Goal: Contribute content: Contribute content

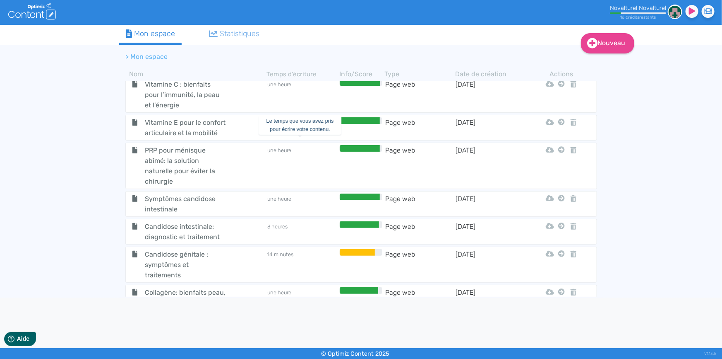
scroll to position [693, 0]
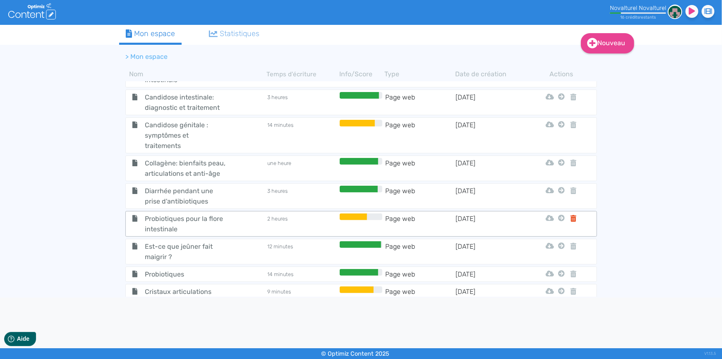
click at [571, 215] on icon at bounding box center [574, 218] width 6 height 7
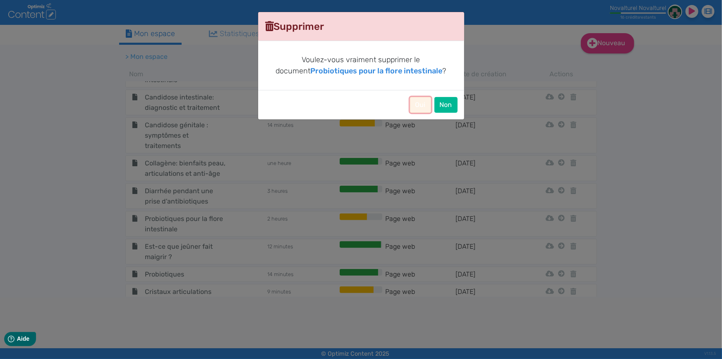
click at [426, 102] on button "Oui" at bounding box center [420, 105] width 21 height 16
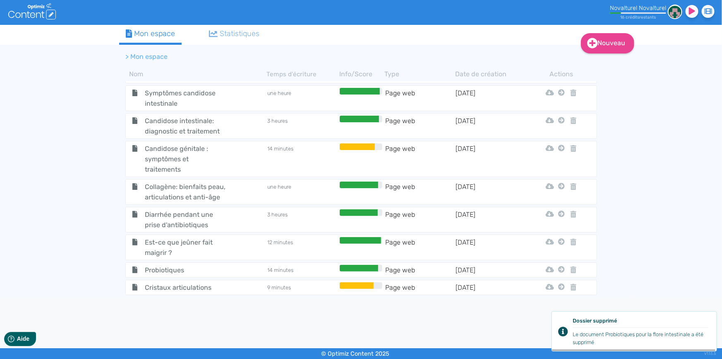
scroll to position [666, 0]
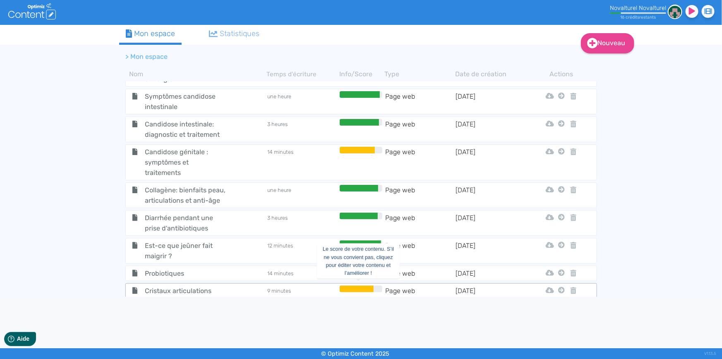
click at [351, 285] on div at bounding box center [357, 288] width 34 height 7
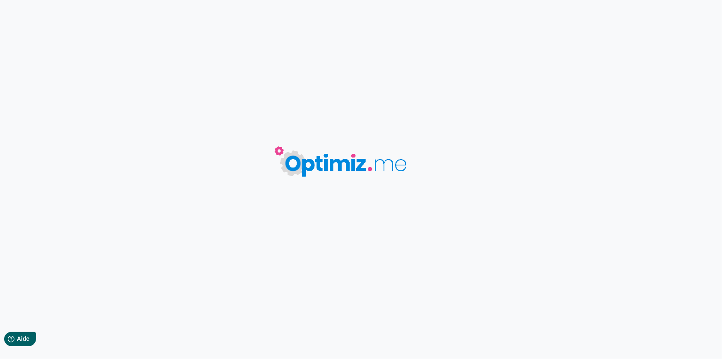
type input "Cristaux articulations"
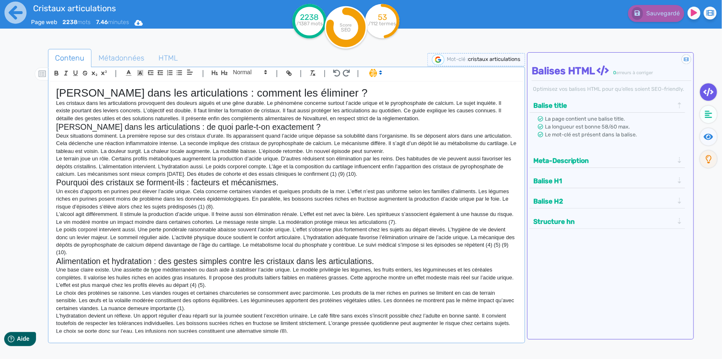
click at [291, 203] on p "Un excès d’apports en purines peut élever l’acide urique. Cela concerne certain…" at bounding box center [286, 199] width 461 height 23
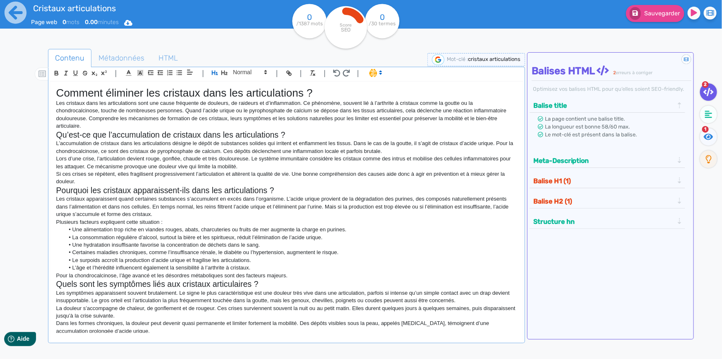
click at [221, 96] on h1 "Comment éliminer les cristaux dans les articulations ?" at bounding box center [286, 93] width 461 height 13
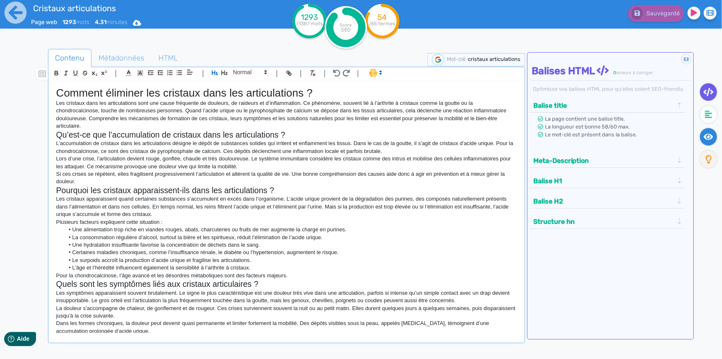
click at [713, 139] on icon at bounding box center [709, 136] width 10 height 8
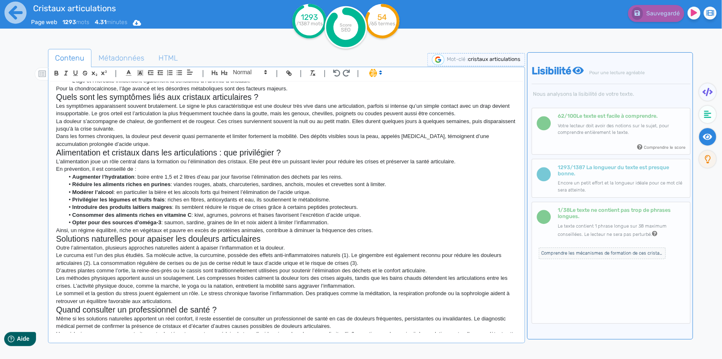
scroll to position [188, 0]
click at [705, 119] on fa-icon at bounding box center [708, 114] width 17 height 17
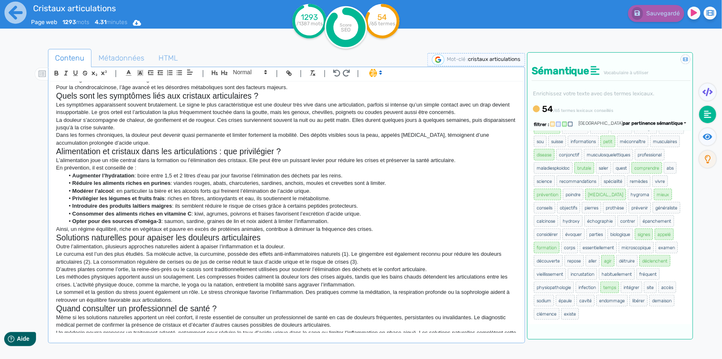
scroll to position [265, 0]
drag, startPoint x: 530, startPoint y: 137, endPoint x: 663, endPoint y: 313, distance: 220.9
click at [663, 313] on div "chondrocalcinose articulaire cristaux articulations calcium pyrophosphate dépôt…" at bounding box center [610, 227] width 164 height 194
copy ul "loremipsumdolors ametconsect adipisci elitseddoeius tempori utlaboreetdol magna…"
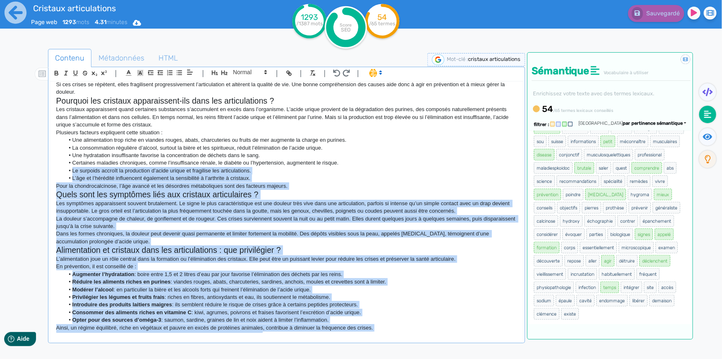
scroll to position [0, 0]
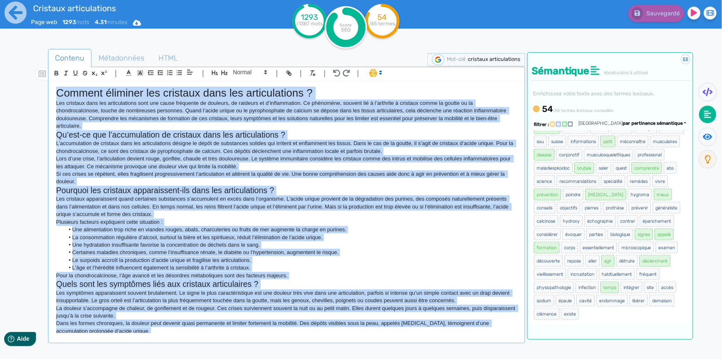
drag, startPoint x: 67, startPoint y: 284, endPoint x: 58, endPoint y: 91, distance: 192.3
click at [58, 91] on div "Comment éliminer les cristaux dans les articulations ? Les cristaux dans les ar…" at bounding box center [286, 207] width 473 height 251
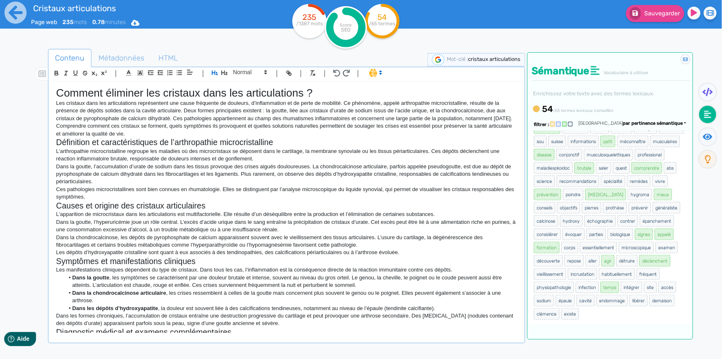
scroll to position [320, 0]
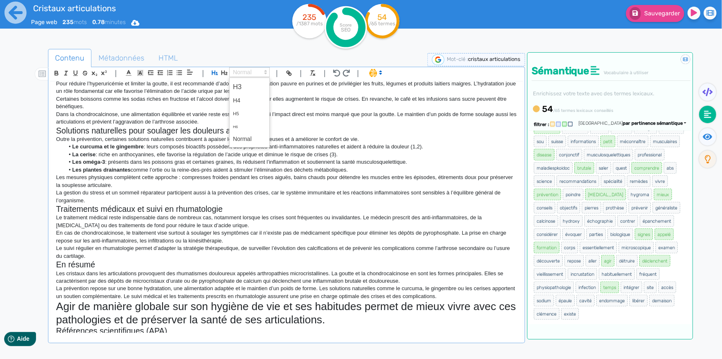
click at [240, 68] on span at bounding box center [249, 72] width 41 height 10
click at [248, 140] on span at bounding box center [249, 138] width 33 height 13
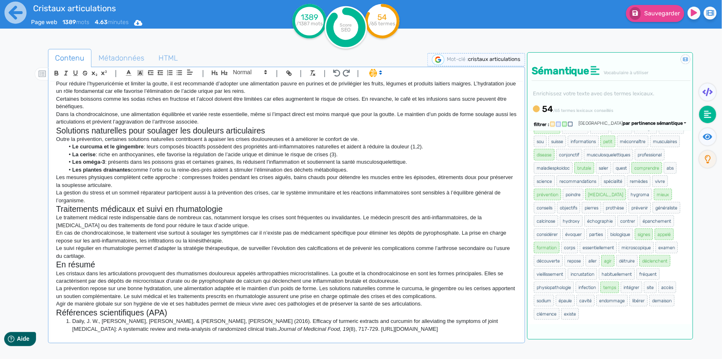
click at [253, 150] on li "Le curcuma et le gingembre : leurs composés bioactifs possèdent des propriétés …" at bounding box center [290, 146] width 453 height 7
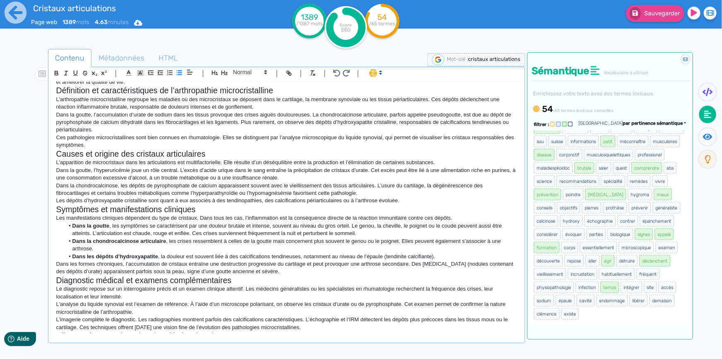
scroll to position [0, 0]
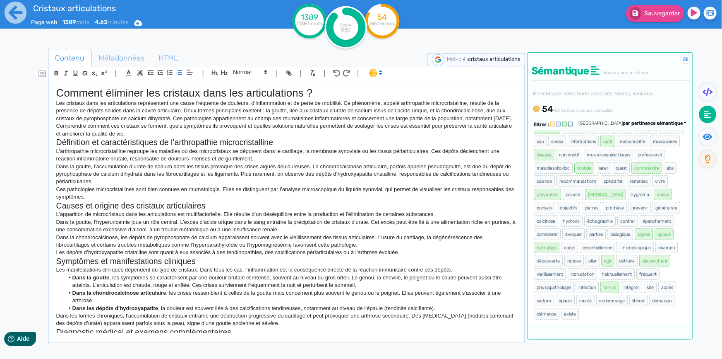
click at [265, 94] on h1 "Comment éliminer les cristaux dans les articulations ?" at bounding box center [286, 93] width 461 height 13
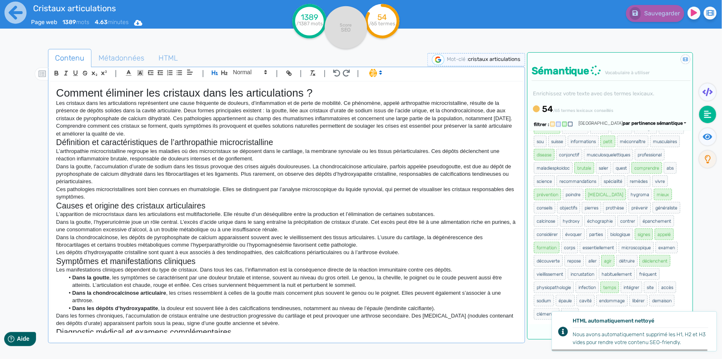
click at [374, 147] on h2 "Définition et caractéristiques de l’arthropathie microcristalline" at bounding box center [286, 142] width 461 height 10
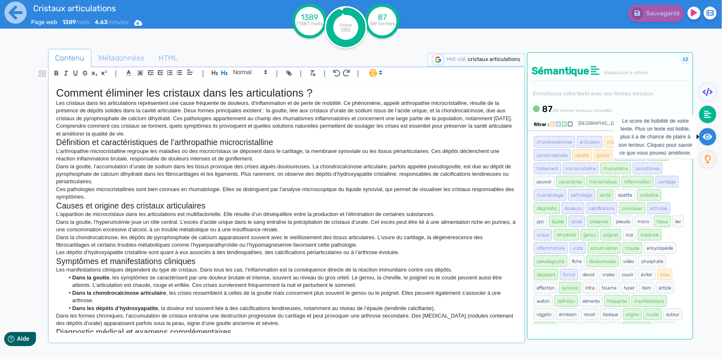
click at [706, 140] on fa-icon at bounding box center [708, 136] width 17 height 17
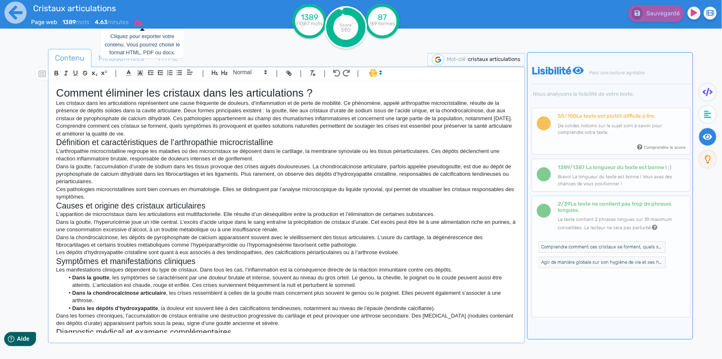
click at [141, 24] on icon at bounding box center [138, 23] width 8 height 6
click at [143, 71] on button "Word" at bounding box center [135, 69] width 66 height 13
click at [21, 22] on icon at bounding box center [15, 12] width 23 height 23
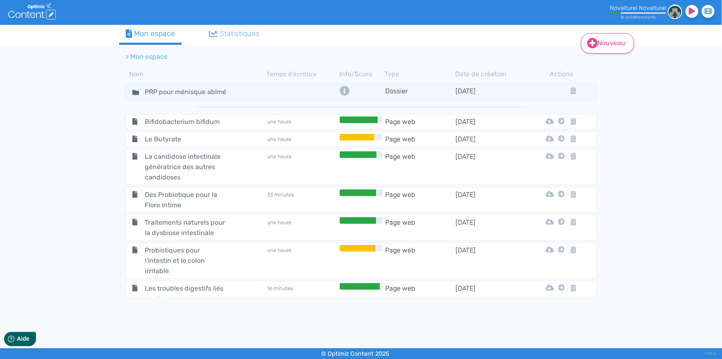
click at [600, 41] on link "Nouveau" at bounding box center [607, 43] width 53 height 20
click at [617, 69] on button "Contenu" at bounding box center [613, 63] width 66 height 13
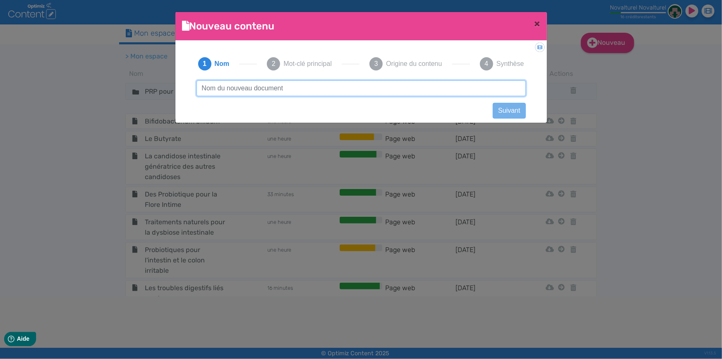
click at [368, 89] on input "text" at bounding box center [362, 88] width 330 height 16
drag, startPoint x: 200, startPoint y: 89, endPoint x: 205, endPoint y: 87, distance: 5.4
click at [205, 87] on input "refaire flore intestinale" at bounding box center [362, 88] width 330 height 16
type input "Refaire flore intestinale"
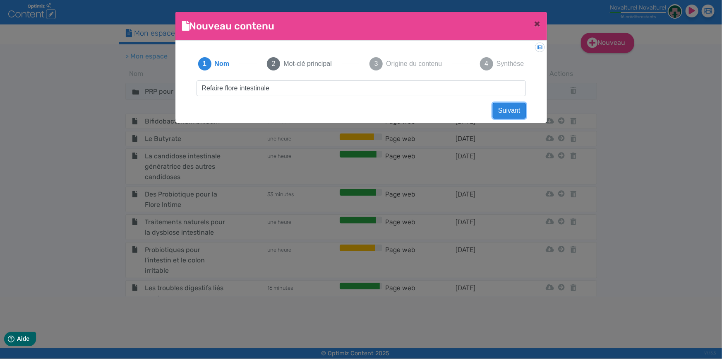
click at [508, 115] on button "Suivant" at bounding box center [509, 111] width 33 height 16
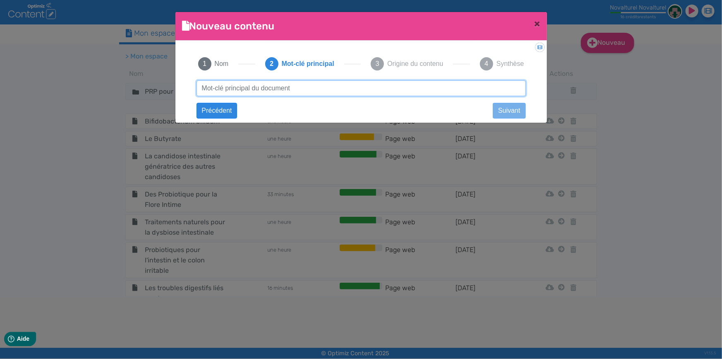
click at [360, 86] on input "text" at bounding box center [362, 88] width 330 height 16
paste input "refaire flore intestinale (+ restaurer, rééquiliber)"
click at [360, 86] on input "refaire flore intestinale (+ restaurer, rééquiliber)" at bounding box center [362, 88] width 330 height 16
click at [315, 90] on input "refaire flore intestinale (+ restaurer, rééquiliber)" at bounding box center [362, 88] width 330 height 16
type input "refaire flore intestinale (+ restaurer, rééquilibrer)"
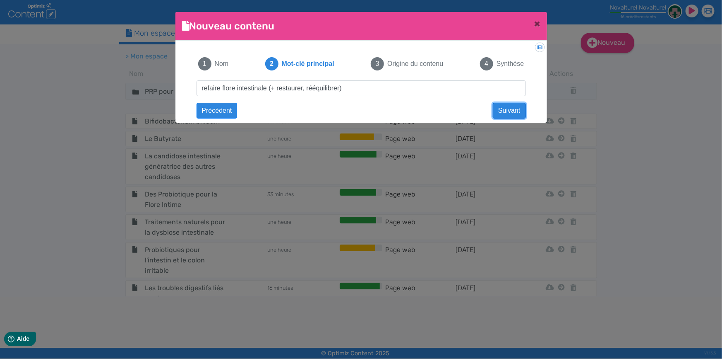
click at [505, 111] on button "Suivant" at bounding box center [509, 111] width 33 height 16
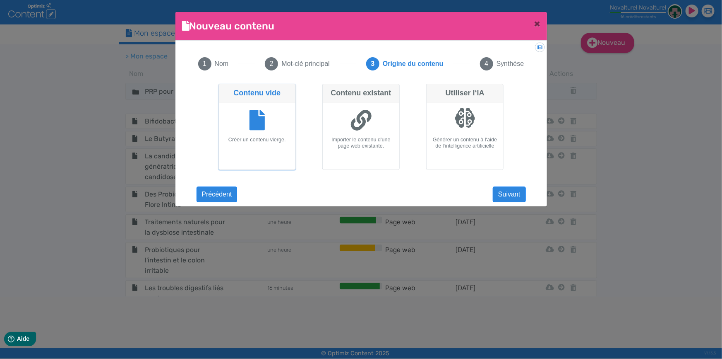
click at [3, 249] on ngb-modal-window "Nouveau contenu × Didacticiel: Créer un document 1 Nom 2 Mot-clé principal 3 Or…" at bounding box center [361, 179] width 722 height 359
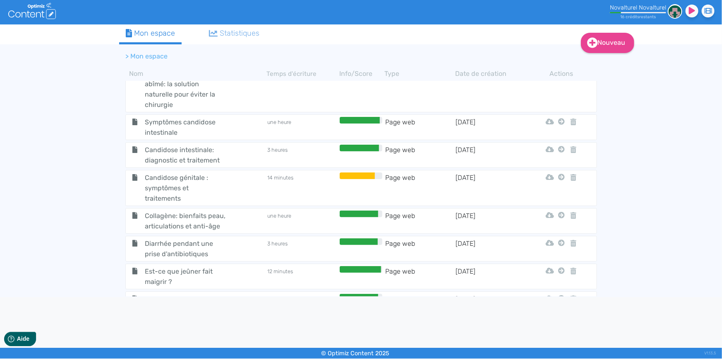
scroll to position [666, 0]
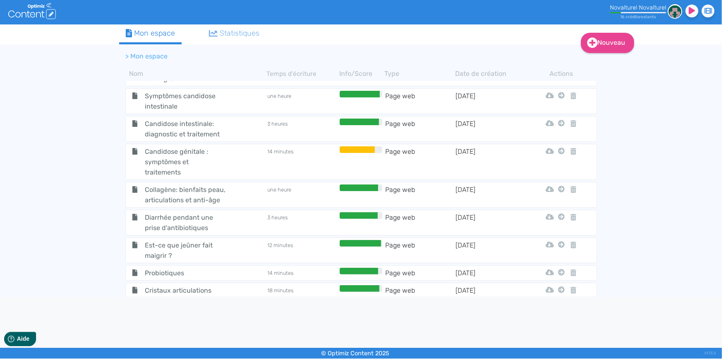
click at [661, 166] on div "Nouveau Contenu Dossier Mon espace Statistiques > Mon espace Nom Temps d'écritu…" at bounding box center [361, 160] width 722 height 272
click at [614, 43] on link "Nouveau" at bounding box center [607, 43] width 53 height 20
click at [623, 67] on button "Contenu" at bounding box center [613, 63] width 66 height 13
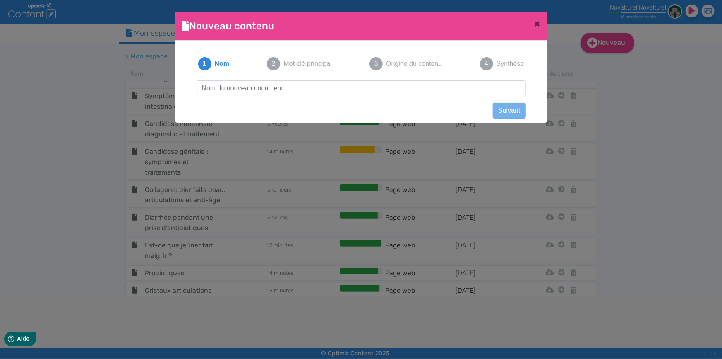
click at [349, 87] on input "text" at bounding box center [362, 88] width 330 height 16
type input "Refaire flore intestinale"
click at [503, 113] on button "Suivant" at bounding box center [509, 111] width 33 height 16
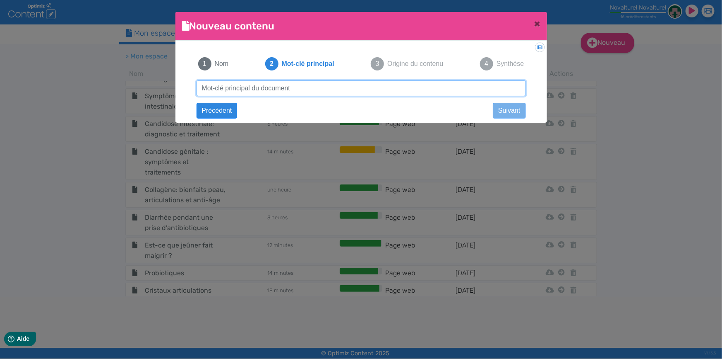
click at [265, 89] on input "text" at bounding box center [362, 88] width 330 height 16
paste input "refaire flore intestinale (+ restaurer, rééquiliber)"
click at [317, 89] on input "refaire flore intestinale (+ restaurer, rééquiliber)" at bounding box center [362, 88] width 330 height 16
click at [333, 87] on input "refaire flore intestinale (+ restaurer, rééquiliber)" at bounding box center [362, 88] width 330 height 16
click at [364, 87] on input "refaire flore intestinale (+ restaurer, rééquilibrer)" at bounding box center [362, 88] width 330 height 16
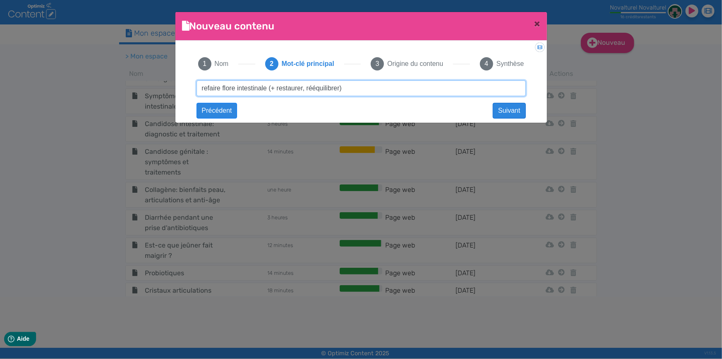
type input "refaire flore intestinale (+ restaurer, rééquilibrer)"
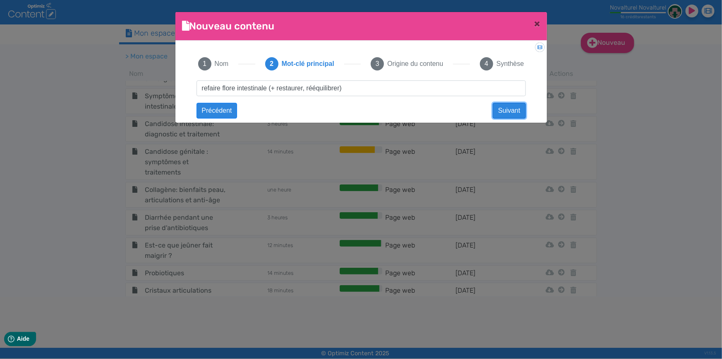
click at [510, 109] on button "Suivant" at bounding box center [509, 111] width 33 height 16
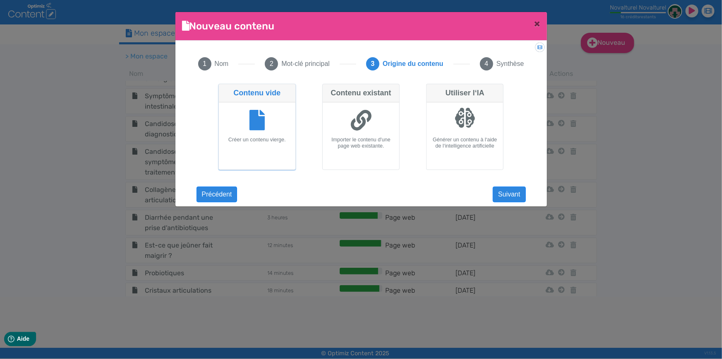
click at [264, 111] on icon at bounding box center [258, 120] width 16 height 21
click at [224, 89] on input "Contenu vide Créer un contenu vierge." at bounding box center [221, 86] width 5 height 5
click at [259, 125] on icon at bounding box center [258, 120] width 16 height 21
click at [224, 89] on input "Contenu vide Créer un contenu vierge." at bounding box center [221, 86] width 5 height 5
click at [505, 197] on button "Suivant" at bounding box center [509, 194] width 33 height 16
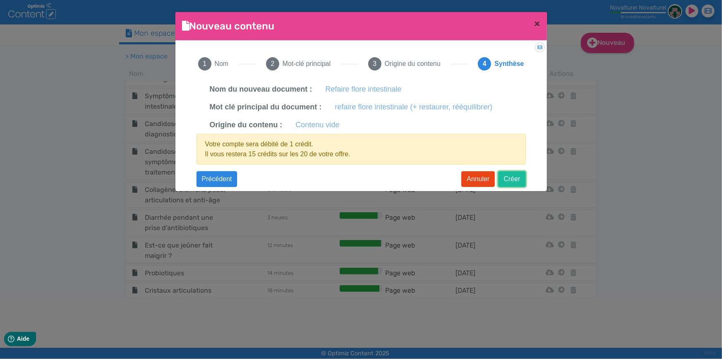
click at [518, 178] on button "Créer" at bounding box center [511, 179] width 27 height 16
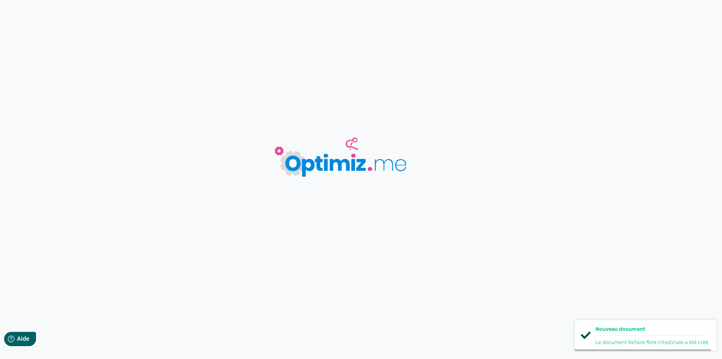
type input "Refaire flore intestinale"
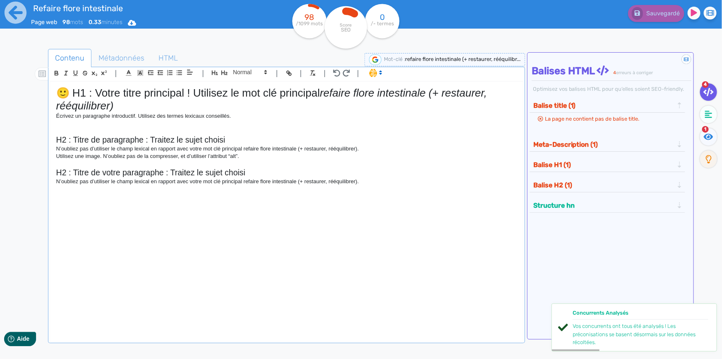
click at [372, 152] on p "Utilisez une image. N’oubliez pas de la compresser, et d’utiliser l’attribut “a…" at bounding box center [286, 155] width 461 height 7
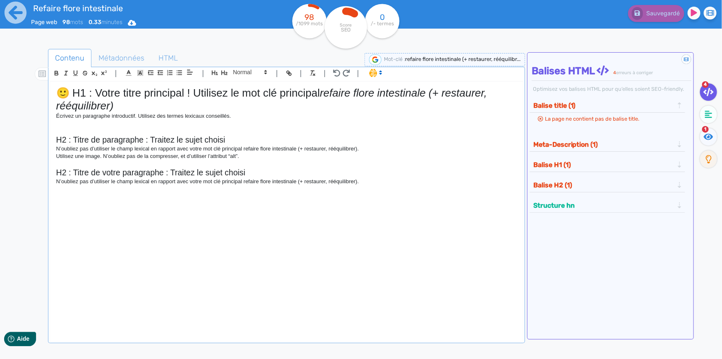
click at [267, 116] on p "Écrivez un paragraphe introductif. Utilisez des termes lexicaux conseillés." at bounding box center [286, 115] width 461 height 7
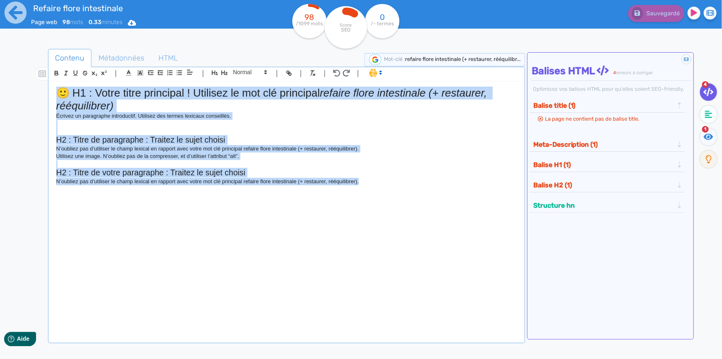
drag, startPoint x: 370, startPoint y: 187, endPoint x: 53, endPoint y: 97, distance: 329.6
click at [53, 97] on div "🙂 H1 : Votre titre principal ! Utilisez le mot clé principal refaire flore inte…" at bounding box center [286, 207] width 473 height 251
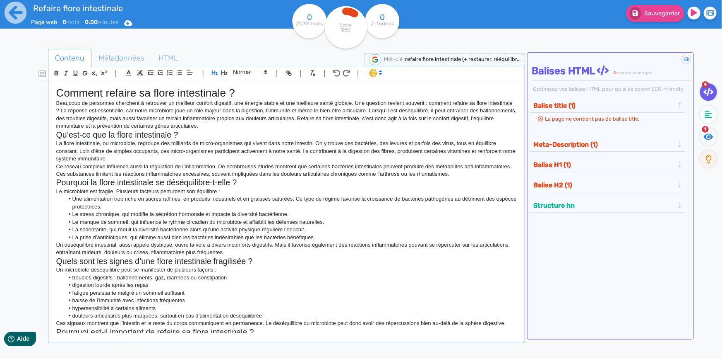
scroll to position [308, 0]
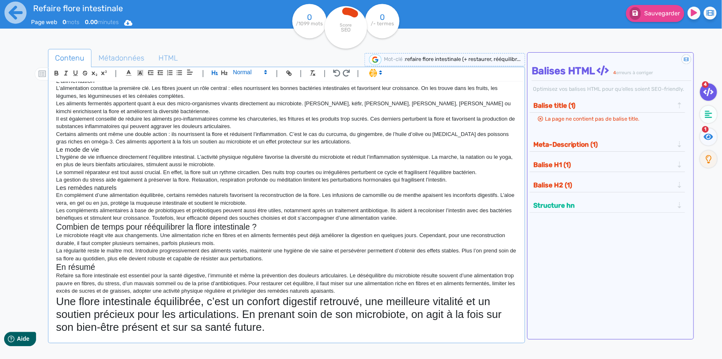
click at [250, 74] on span at bounding box center [249, 72] width 41 height 10
click at [250, 137] on span at bounding box center [249, 138] width 33 height 13
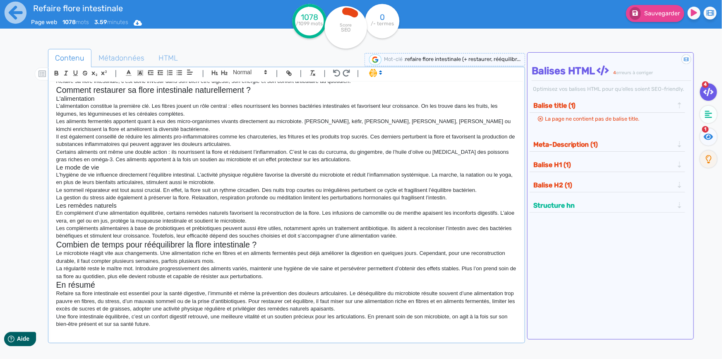
click at [246, 219] on p "En complément d’une alimentation équilibrée, certains remèdes naturels favorise…" at bounding box center [286, 216] width 461 height 15
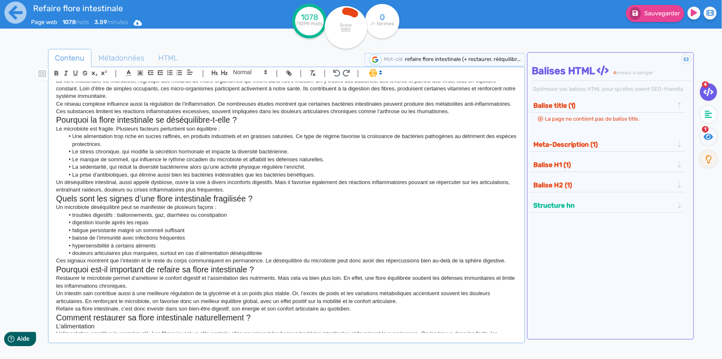
scroll to position [0, 0]
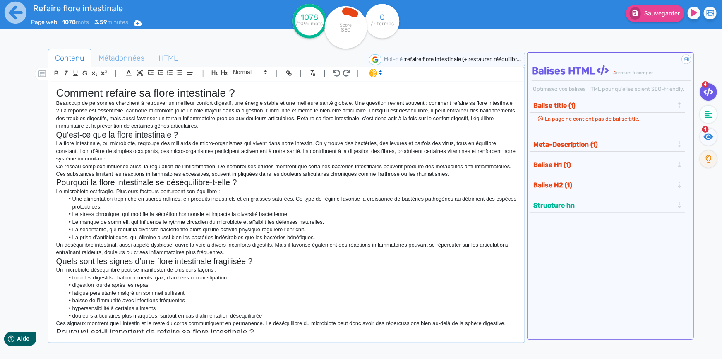
click at [212, 93] on h1 "Comment refaire sa flore intestinale ?" at bounding box center [286, 93] width 461 height 13
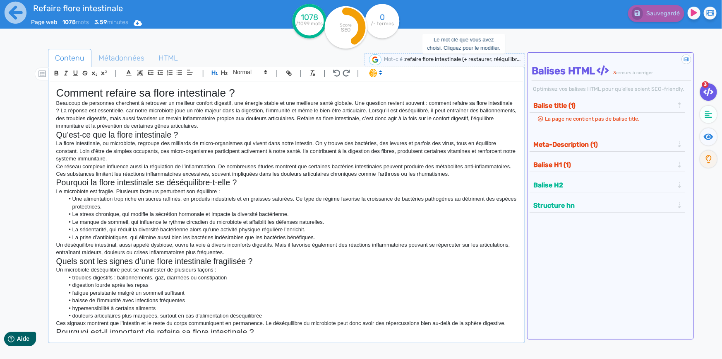
click at [445, 61] on span "refaire flore intestinale (+ restaurer, rééquilibr..." at bounding box center [462, 59] width 115 height 6
drag, startPoint x: 462, startPoint y: 58, endPoint x: 505, endPoint y: 57, distance: 43.5
click at [505, 57] on span "Nouveau mot-clé : refaire flore intestinale (+ restaurer, rééquilibrer)" at bounding box center [441, 59] width 160 height 6
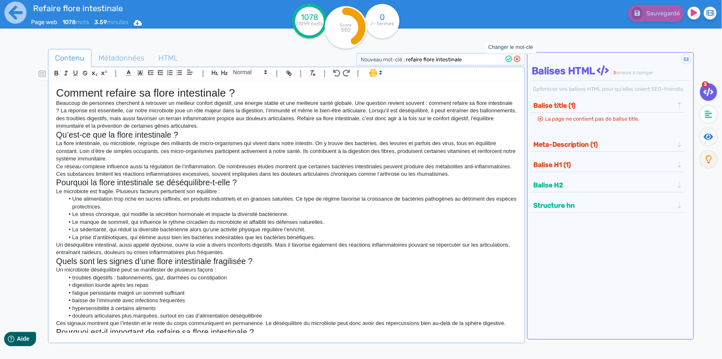
type input "refaire flore intestinale"
click at [509, 58] on icon at bounding box center [509, 58] width 7 height 7
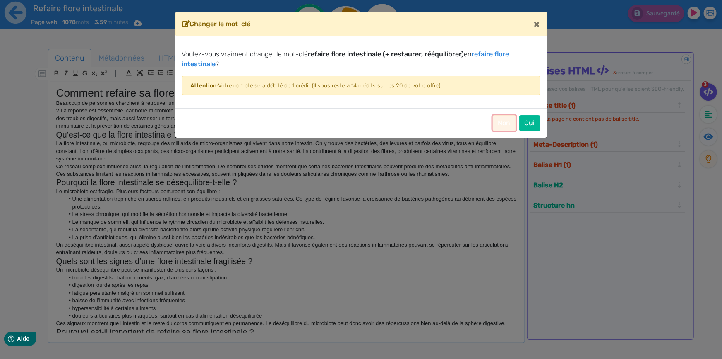
click at [505, 123] on button "Non" at bounding box center [504, 123] width 23 height 16
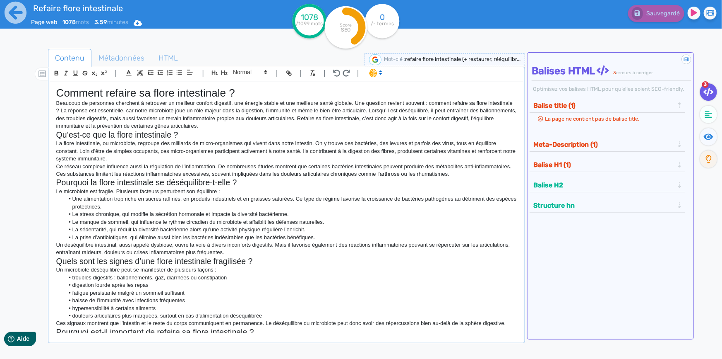
click at [390, 180] on h2 "Pourquoi la flore intestinale se déséquilibre-t-elle ?" at bounding box center [286, 183] width 461 height 10
